Goal: Information Seeking & Learning: Check status

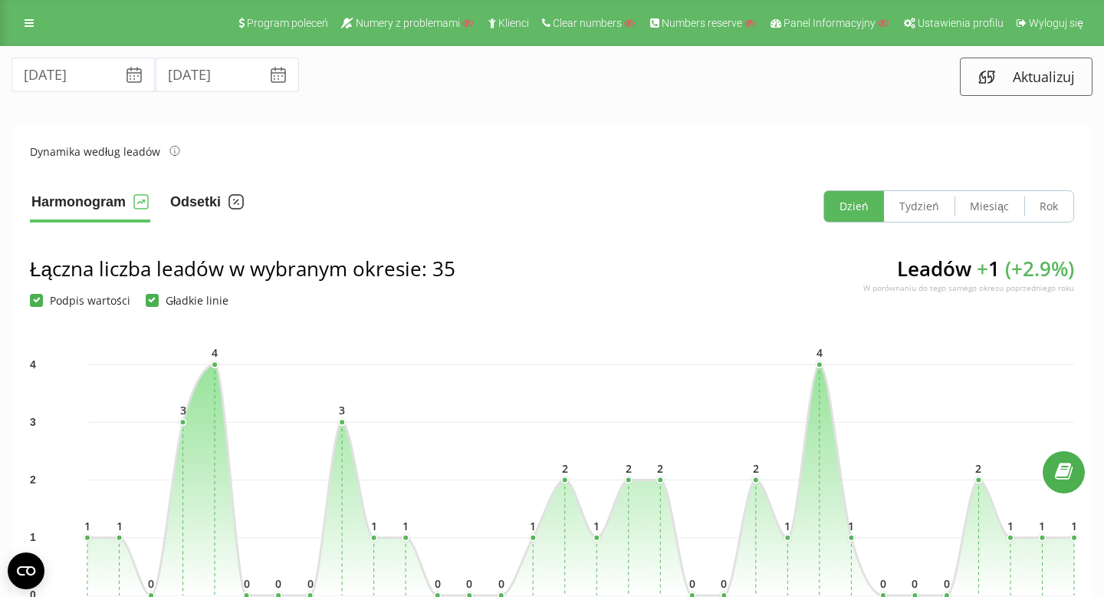
click at [188, 202] on button "Odsetki" at bounding box center [207, 206] width 77 height 32
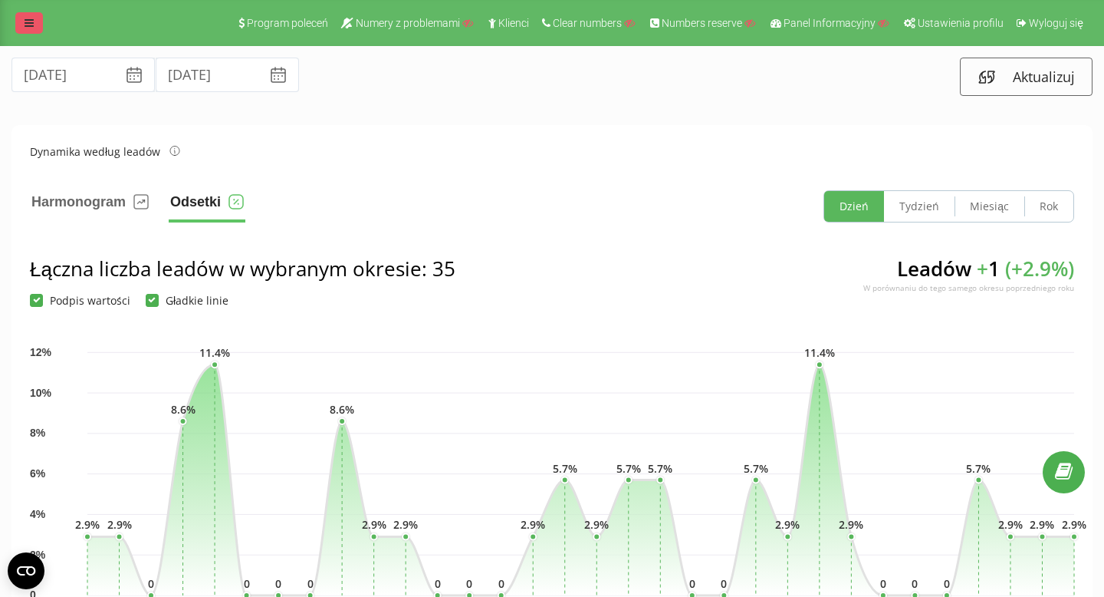
click at [32, 19] on icon at bounding box center [29, 23] width 9 height 11
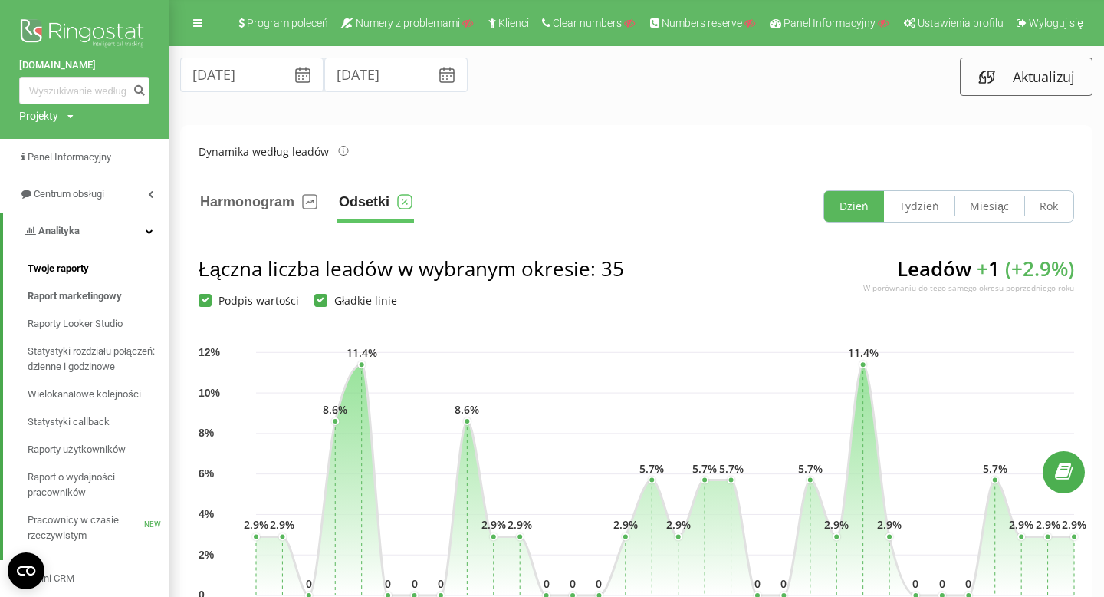
click at [70, 265] on span "Twoje raporty" at bounding box center [58, 268] width 61 height 15
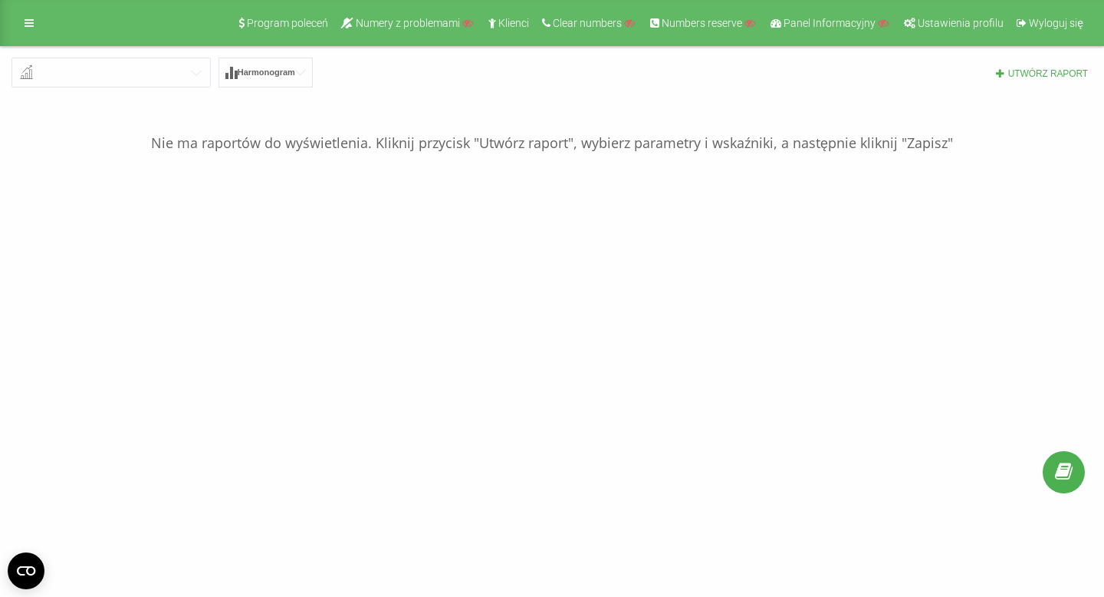
click at [87, 79] on input "text" at bounding box center [112, 72] width 198 height 28
click at [86, 138] on p "Nie ma raportów do wyświetlenia. Kliknij przycisk "Utwórz raport", wybierz para…" at bounding box center [552, 120] width 1081 height 66
click at [15, 8] on div "Program poleceń Numery z problemami Klienci Clear numbers Numbers reserve Panel…" at bounding box center [552, 23] width 1104 height 46
click at [29, 28] on icon at bounding box center [29, 23] width 9 height 11
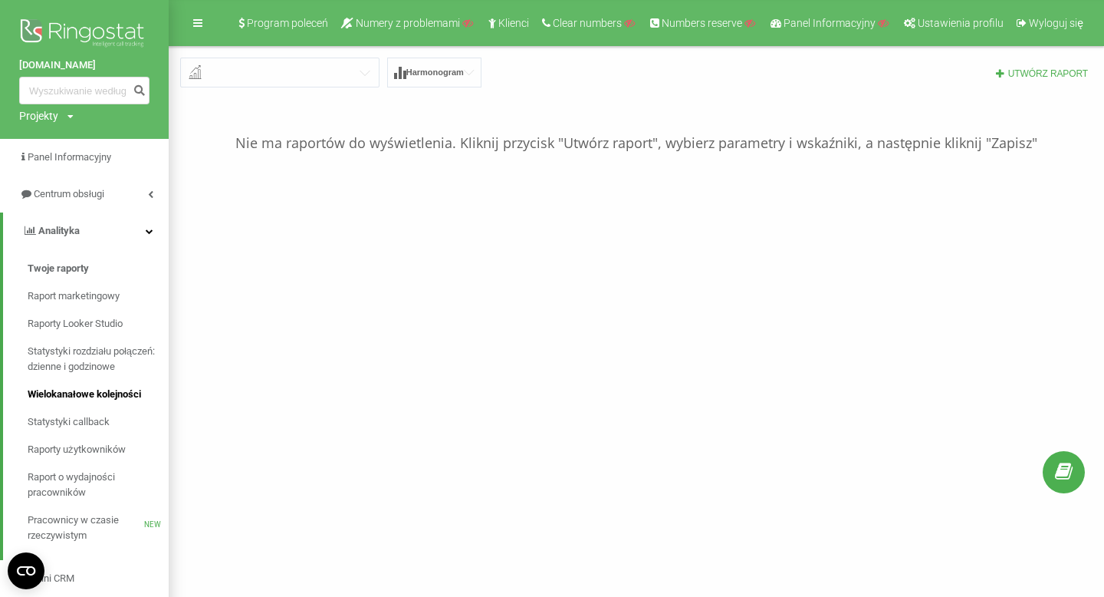
click at [77, 397] on span "Wielokanałowe kolejności" at bounding box center [85, 394] width 114 height 15
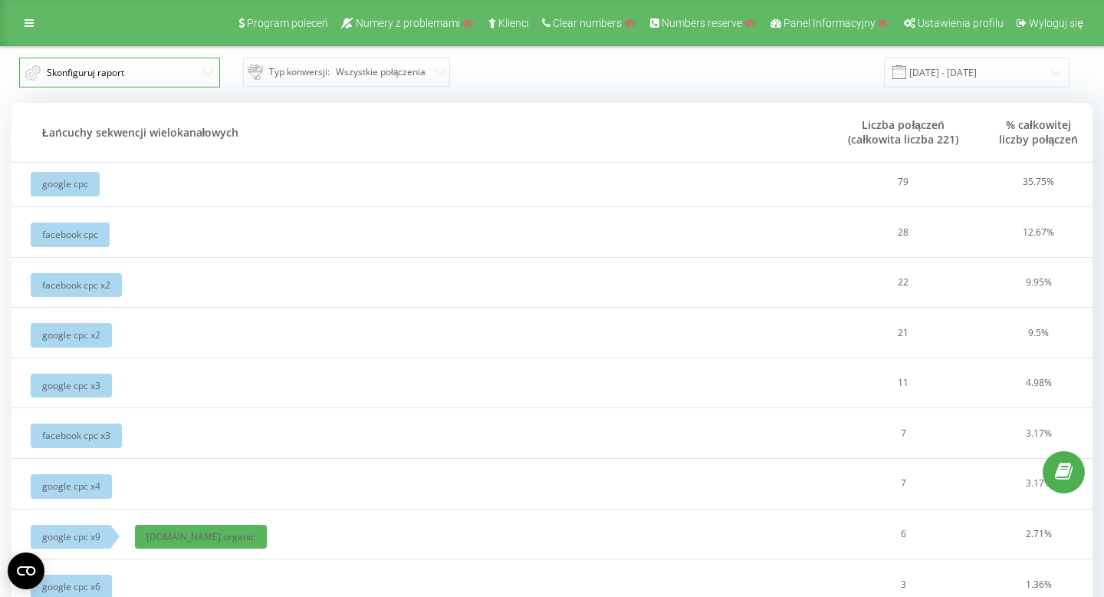
click at [127, 74] on button "Skonfiguruj raport" at bounding box center [119, 73] width 201 height 30
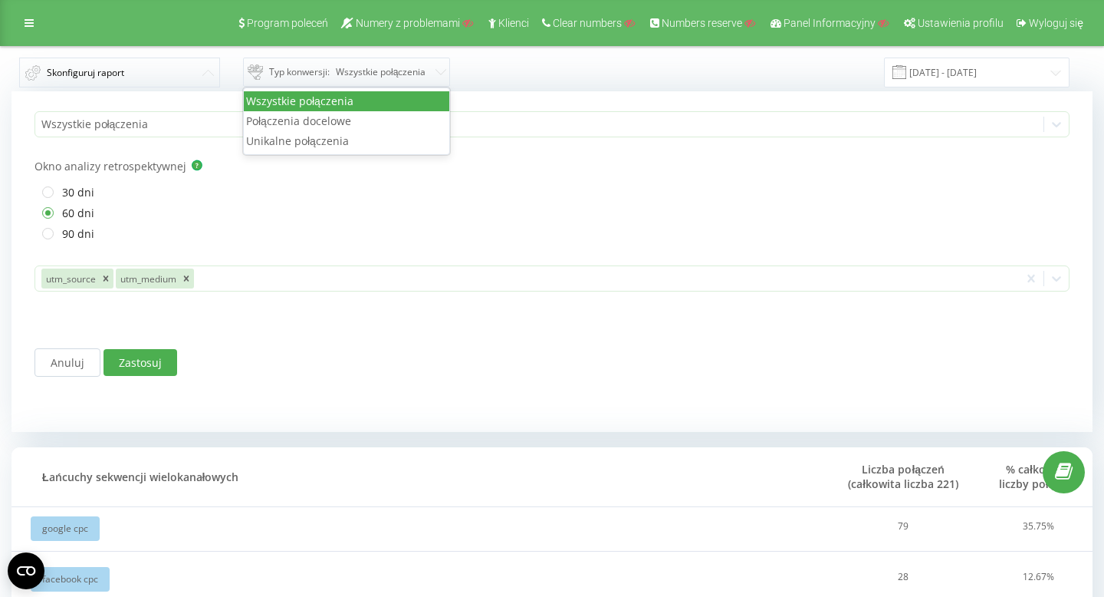
click at [325, 78] on span "Typ konwersji :" at bounding box center [299, 72] width 61 height 18
click at [302, 79] on span "Typ konwersji :" at bounding box center [299, 72] width 61 height 18
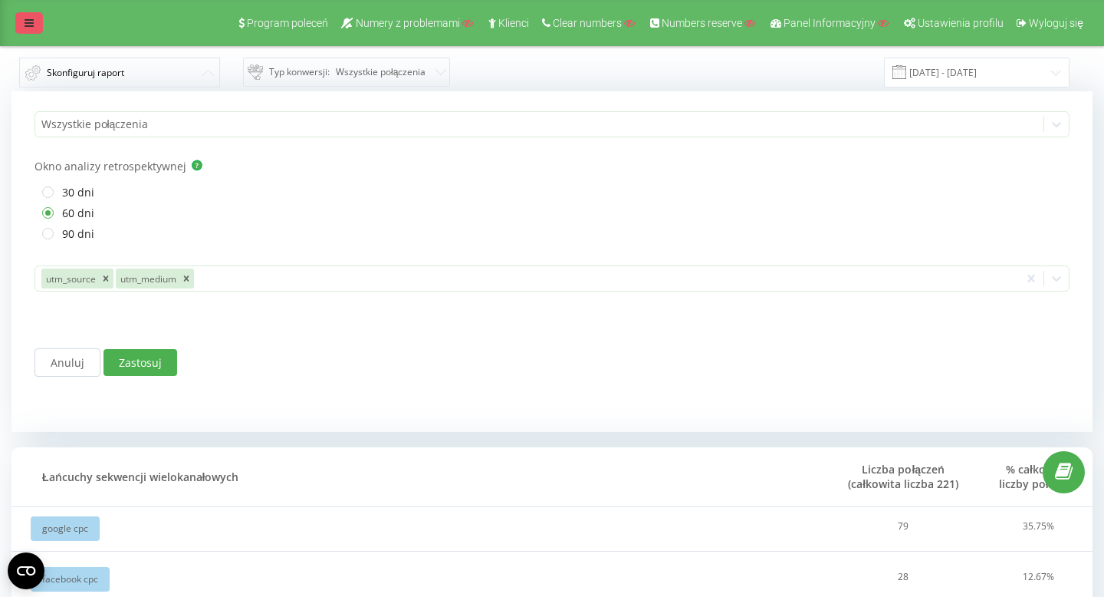
click at [33, 15] on link at bounding box center [29, 22] width 28 height 21
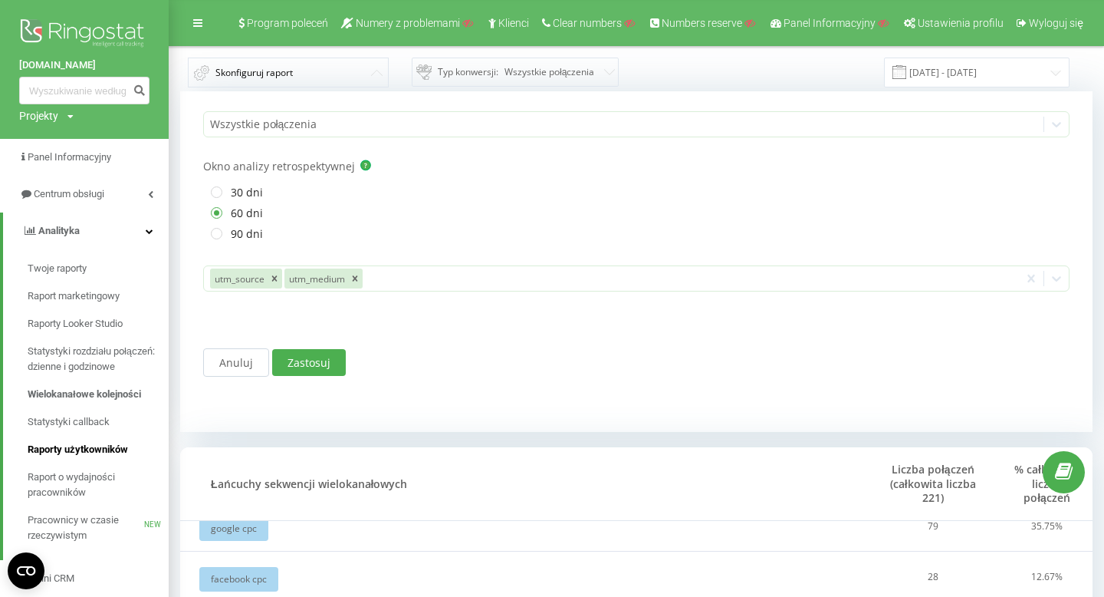
click at [98, 454] on span "Raporty użytkowników" at bounding box center [78, 449] width 100 height 15
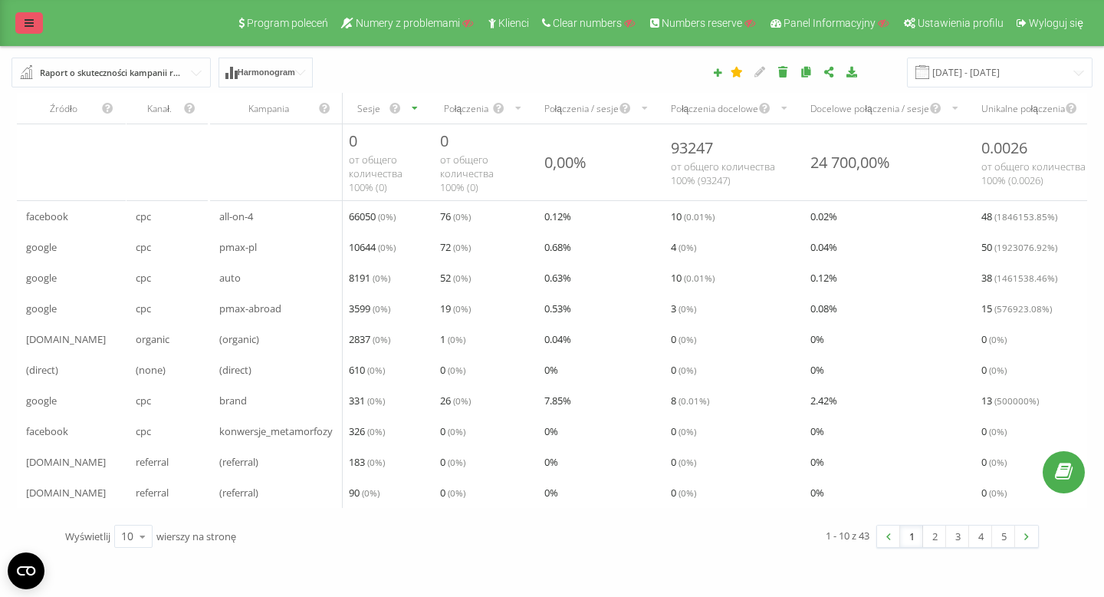
click at [23, 21] on link at bounding box center [29, 22] width 28 height 21
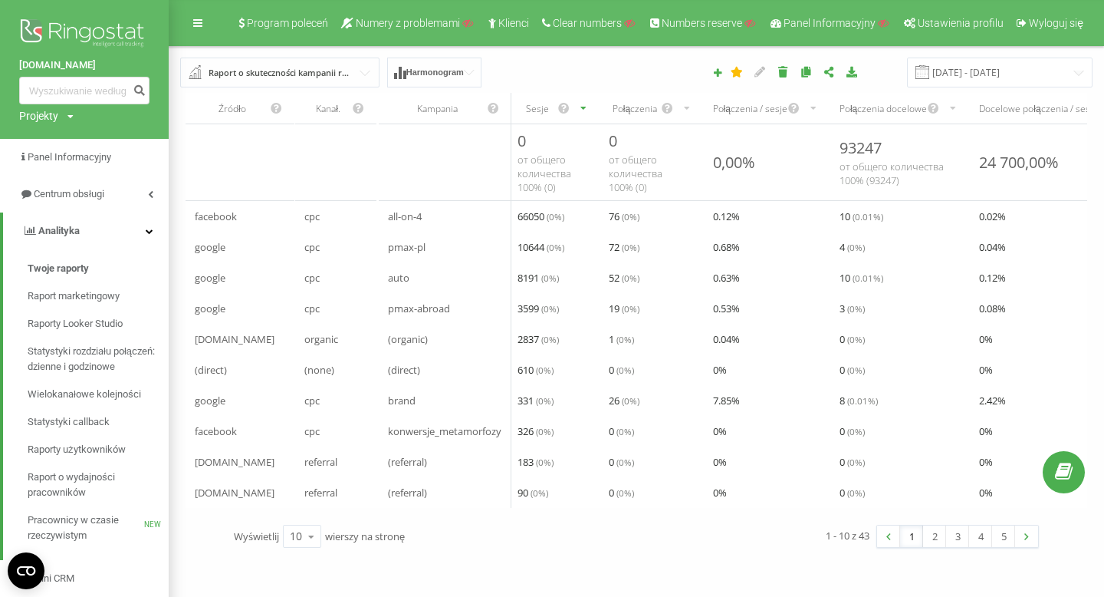
click at [44, 117] on div "Projekty" at bounding box center [38, 115] width 39 height 15
click at [67, 140] on input "text" at bounding box center [62, 139] width 77 height 22
paste input "wygodnezwroty.pl"
type input "wygodnezwroty.pl"
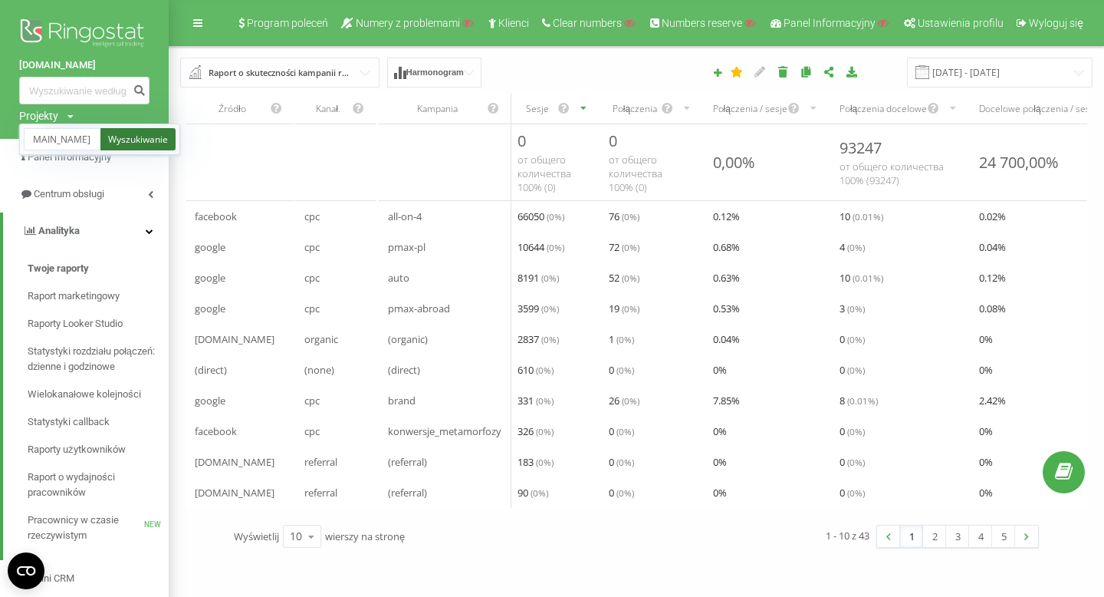
click at [144, 137] on link "Wyszukiwanie" at bounding box center [137, 139] width 75 height 22
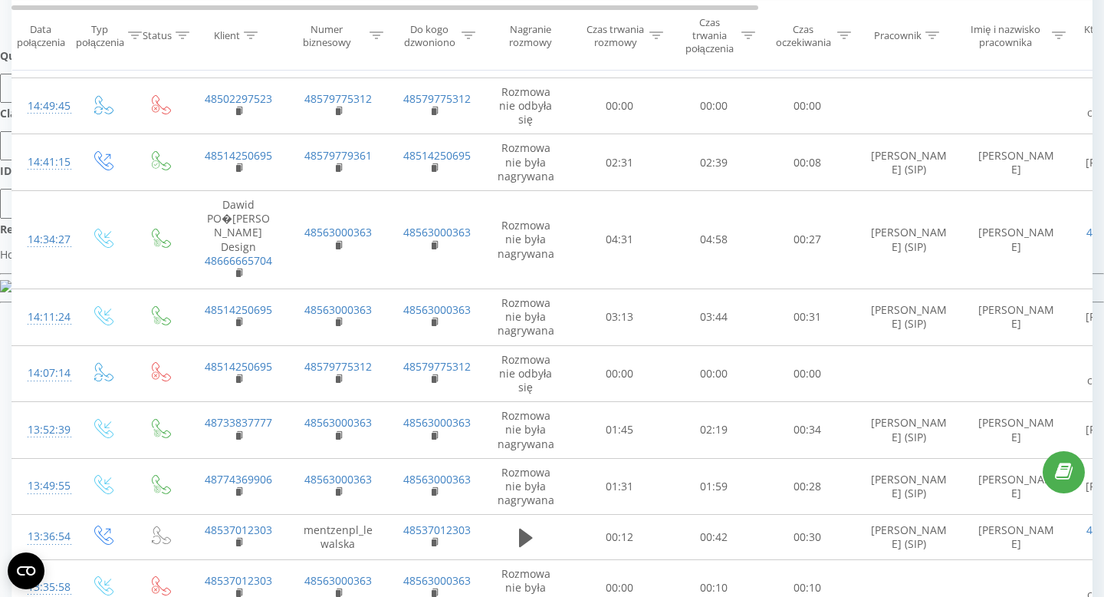
scroll to position [554, 0]
